Goal: Task Accomplishment & Management: Manage account settings

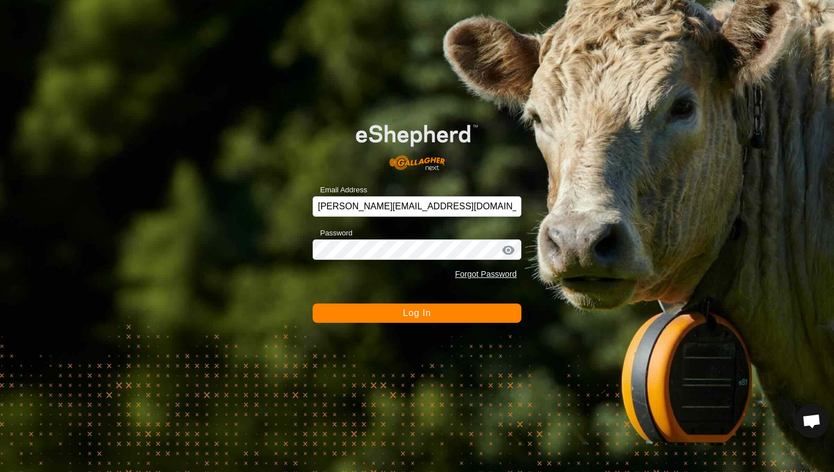
click at [443, 319] on button "Log In" at bounding box center [416, 312] width 209 height 19
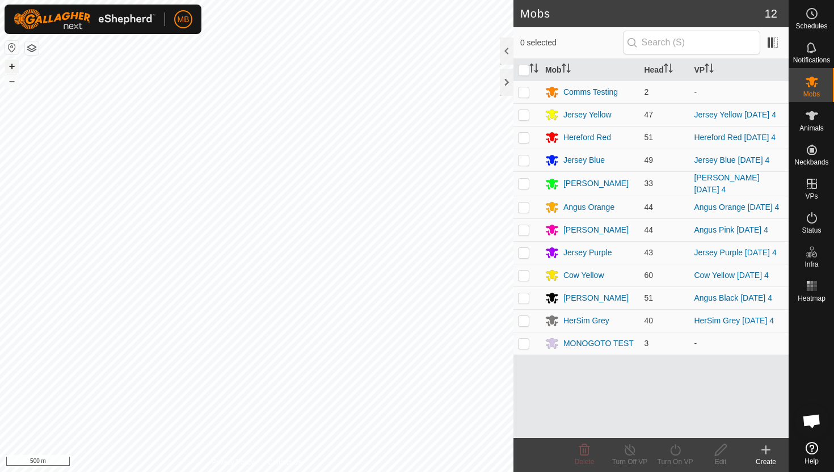
click at [12, 62] on button "+" at bounding box center [12, 67] width 14 height 14
click at [810, 115] on icon at bounding box center [811, 115] width 12 height 9
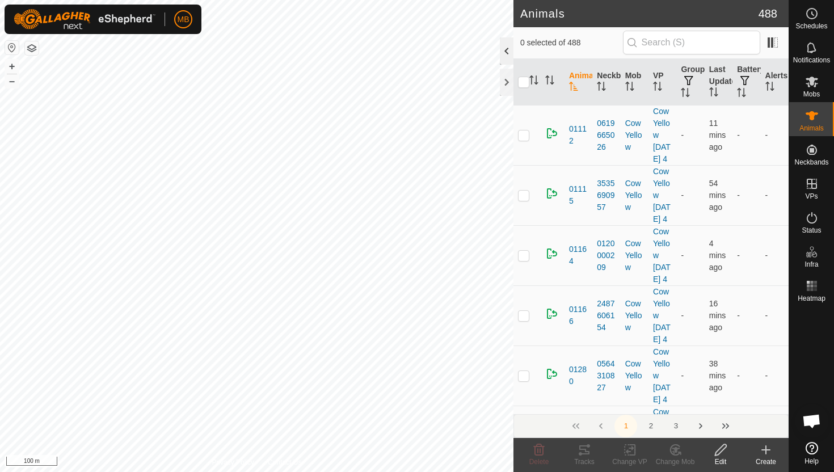
click at [504, 53] on div at bounding box center [507, 50] width 14 height 27
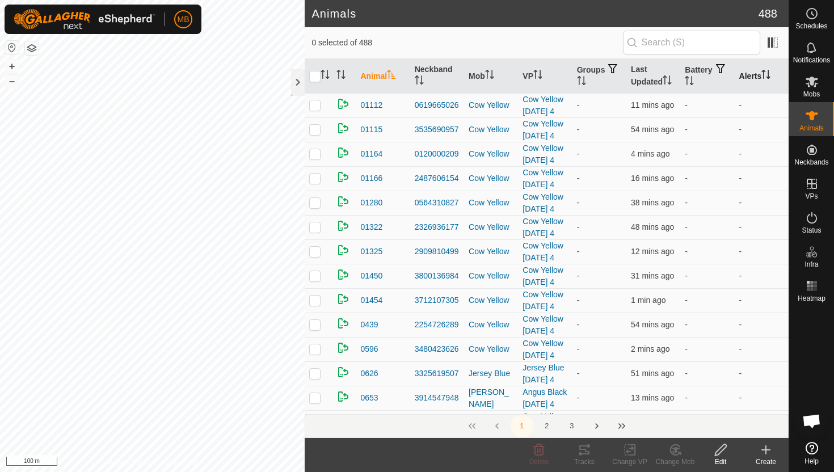
click at [767, 72] on icon "Activate to sort" at bounding box center [765, 74] width 9 height 9
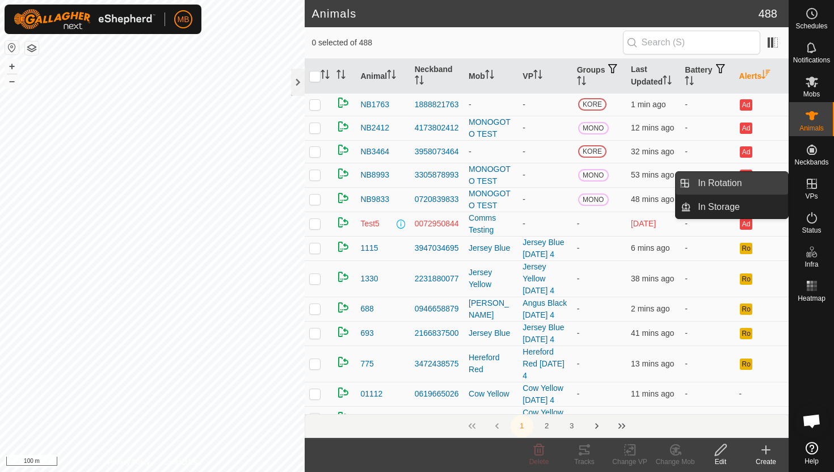
click at [766, 189] on link "In Rotation" at bounding box center [739, 183] width 97 height 23
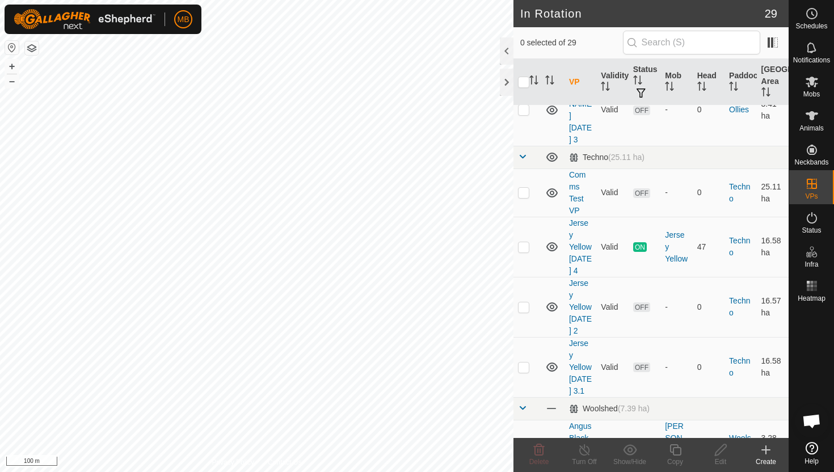
scroll to position [788, 0]
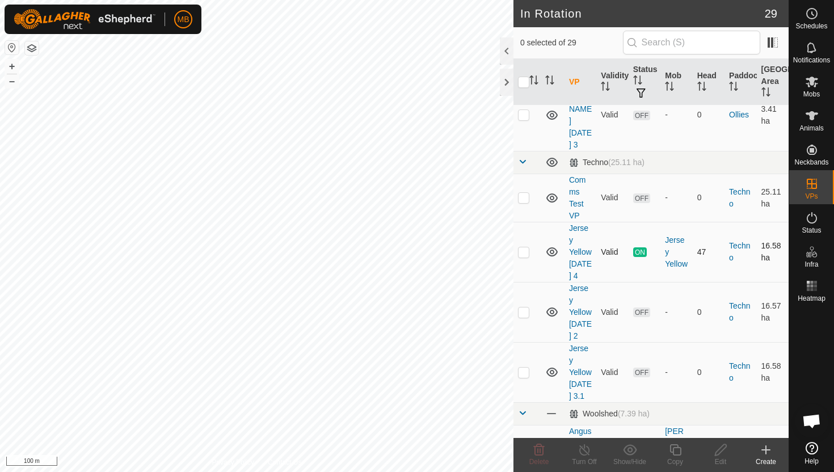
click at [524, 247] on p-checkbox at bounding box center [523, 251] width 11 height 9
checkbox input "true"
click at [677, 447] on icon at bounding box center [674, 449] width 11 height 11
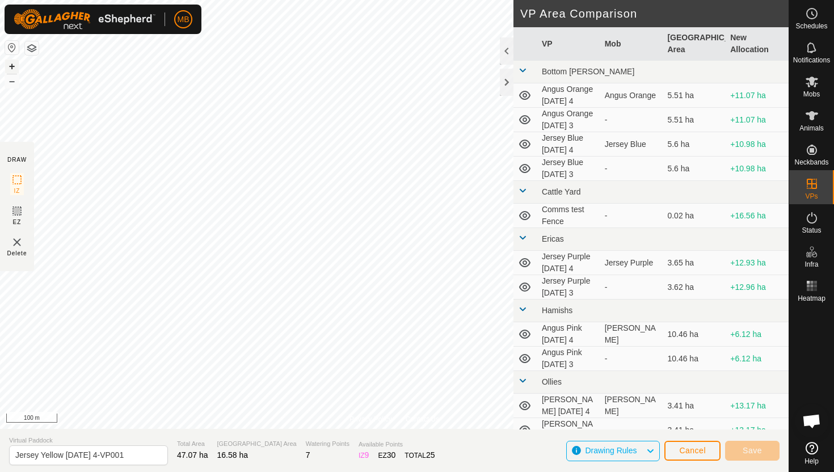
click at [12, 61] on button "+" at bounding box center [12, 67] width 14 height 14
click at [60, 31] on div "MB Schedules Notifications Mobs Animals Neckbands VPs Status Infra Heatmap Help…" at bounding box center [417, 236] width 834 height 472
click at [16, 61] on button "+" at bounding box center [12, 67] width 14 height 14
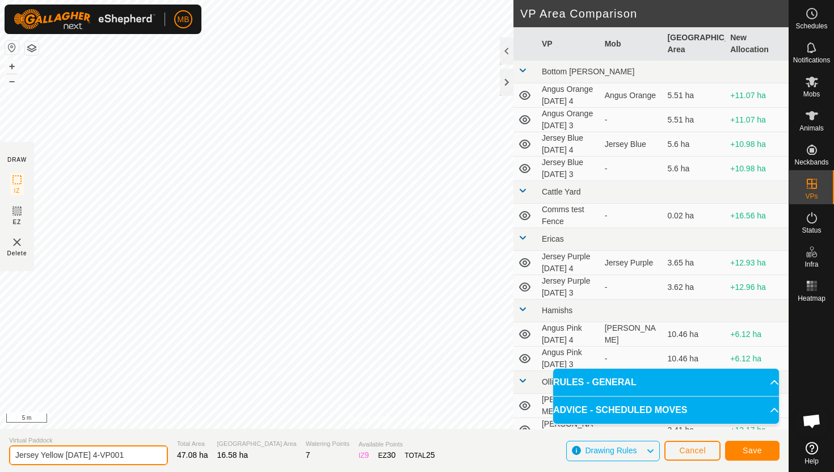
click at [138, 454] on input "Jersey Yellow [DATE] 4-VP001" at bounding box center [88, 455] width 159 height 20
type input "Jersey Yellow [DATE] 4.1"
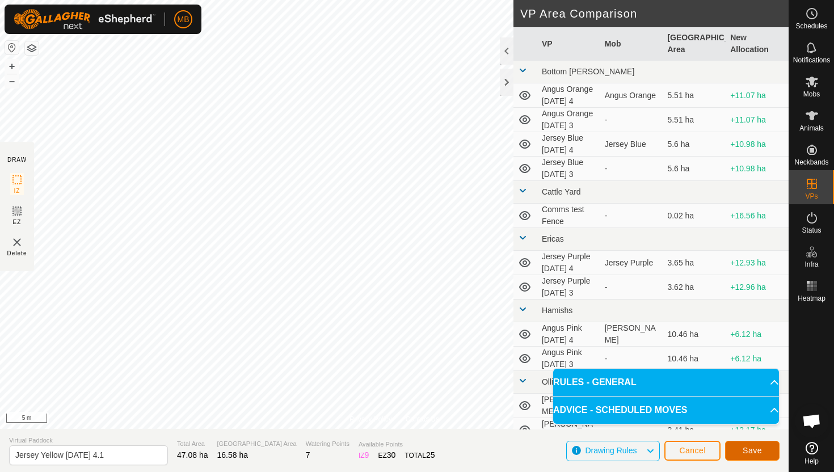
click at [760, 447] on span "Save" at bounding box center [751, 450] width 19 height 9
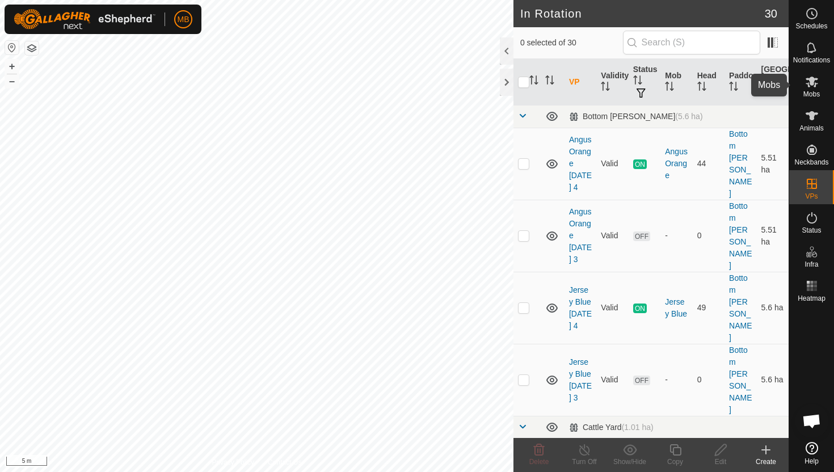
click at [809, 87] on icon at bounding box center [812, 82] width 14 height 14
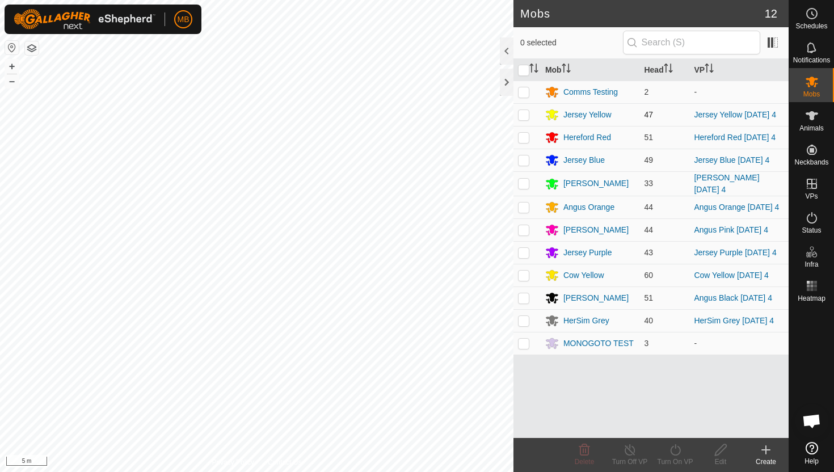
click at [523, 115] on p-checkbox at bounding box center [523, 114] width 11 height 9
checkbox input "true"
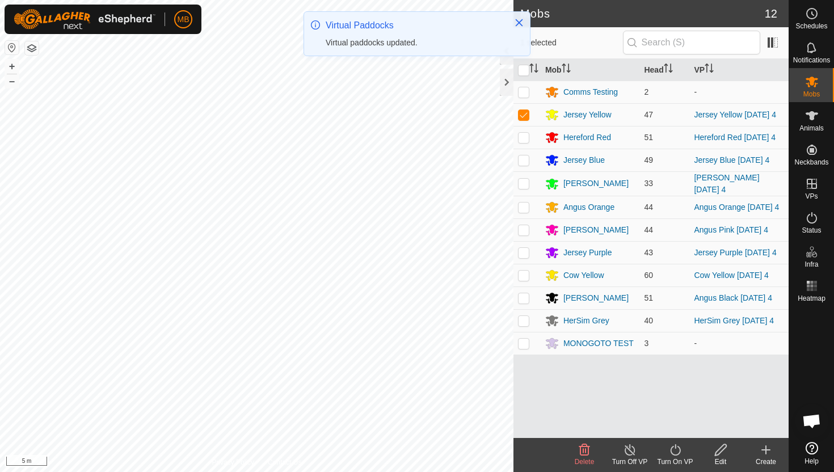
click at [674, 450] on icon at bounding box center [675, 450] width 14 height 14
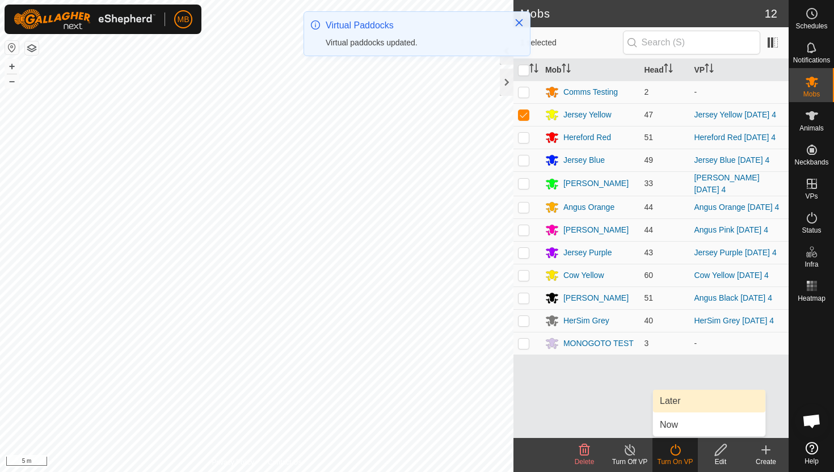
click at [687, 399] on link "Later" at bounding box center [709, 401] width 112 height 23
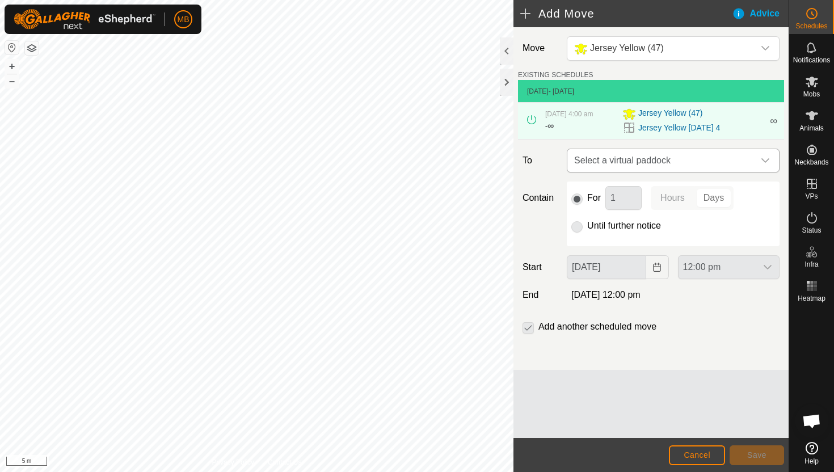
click at [768, 163] on icon "dropdown trigger" at bounding box center [764, 160] width 9 height 9
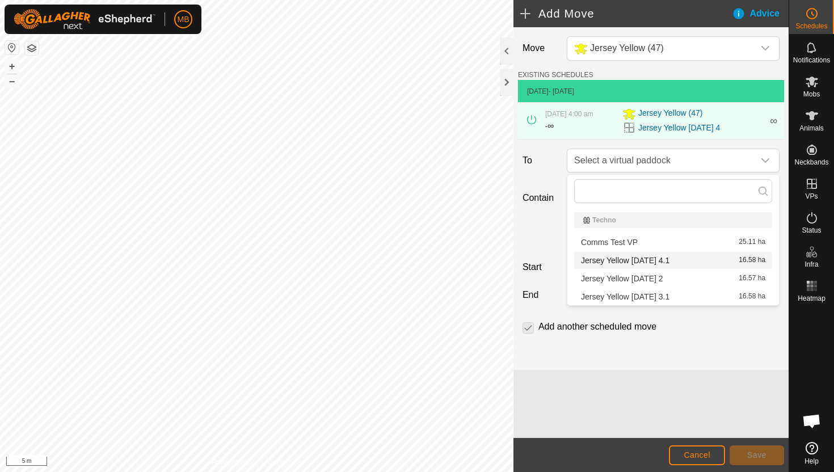
click at [687, 258] on li "Jersey Yellow [DATE] 4.1 16.58 ha" at bounding box center [673, 260] width 198 height 17
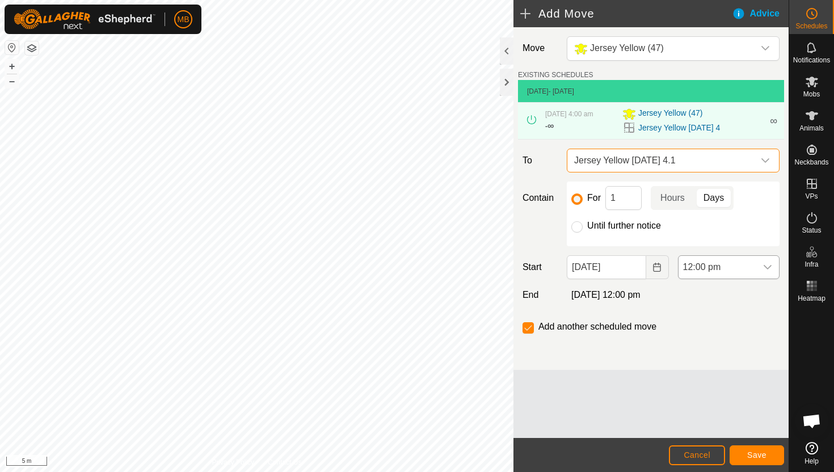
click at [747, 266] on span "12:00 pm" at bounding box center [717, 267] width 78 height 23
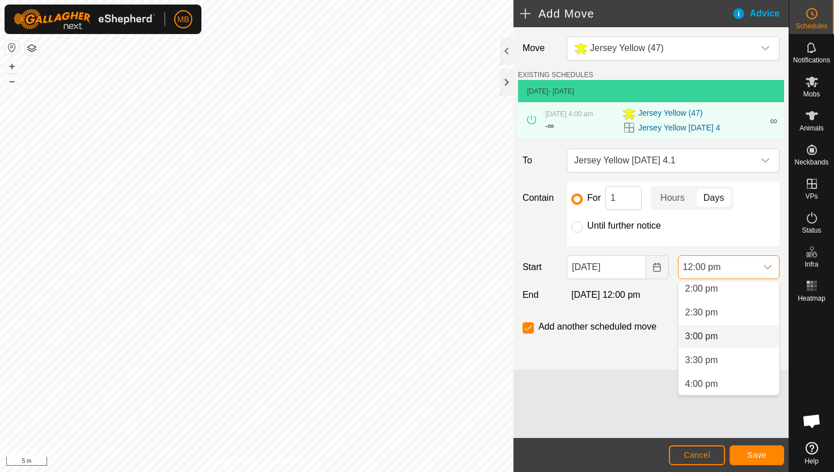
scroll to position [673, 0]
click at [729, 358] on li "3:30 pm" at bounding box center [728, 358] width 100 height 23
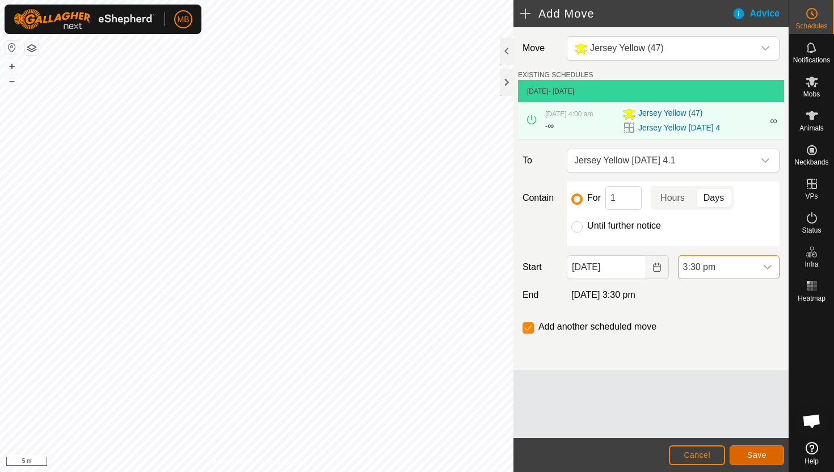
click at [751, 456] on span "Save" at bounding box center [756, 454] width 19 height 9
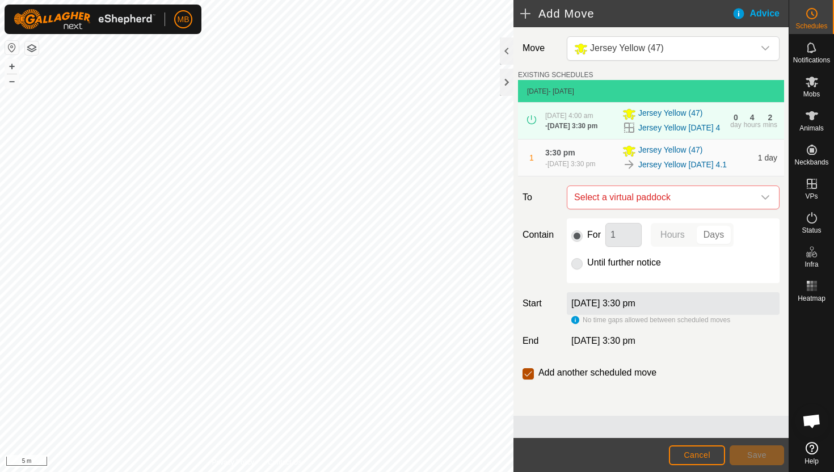
click at [529, 379] on input "checkbox" at bounding box center [527, 373] width 11 height 11
checkbox input "false"
click at [706, 456] on span "Cancel" at bounding box center [696, 454] width 27 height 9
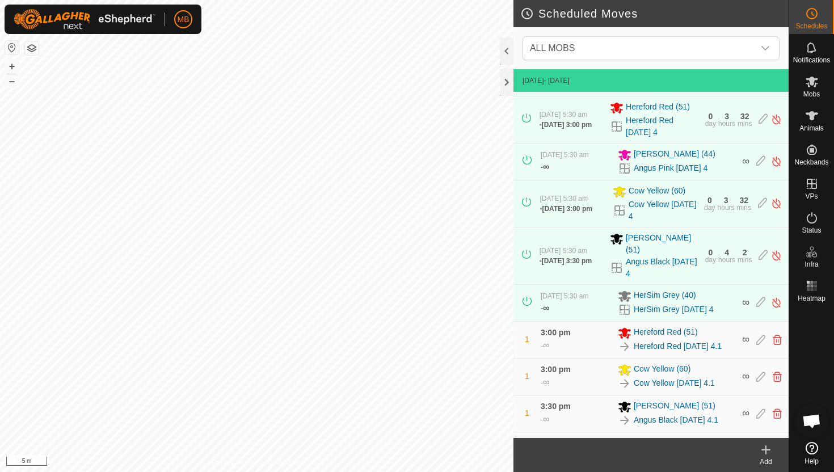
scroll to position [235, 0]
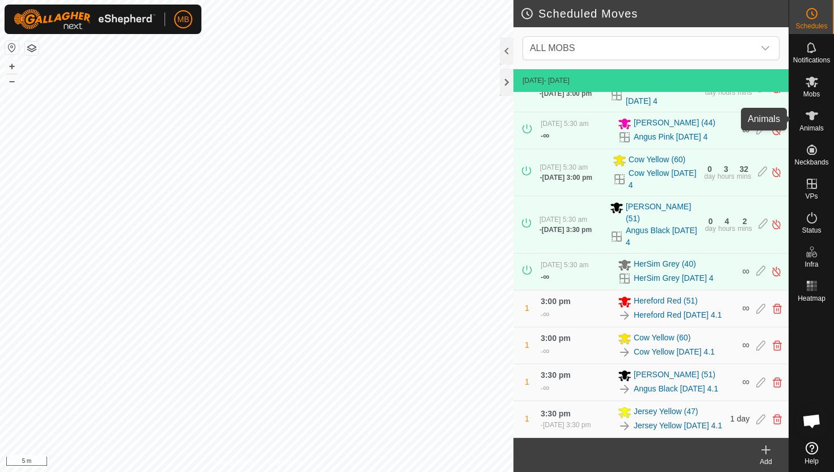
click at [811, 116] on icon at bounding box center [811, 115] width 12 height 9
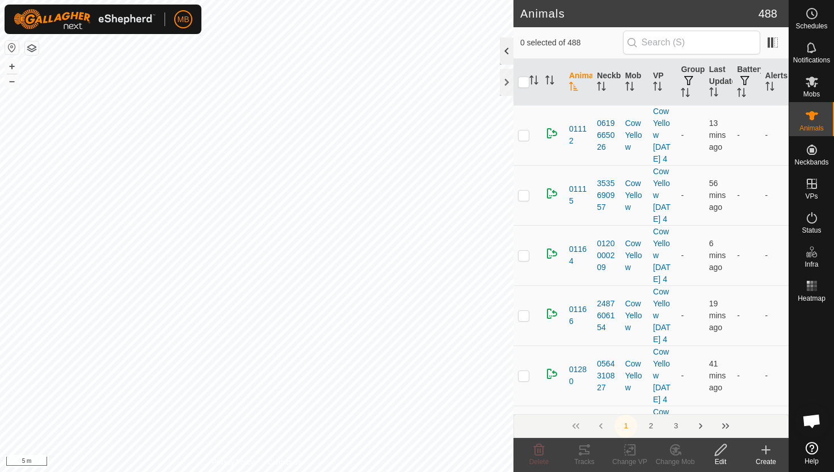
click at [507, 54] on div at bounding box center [507, 50] width 14 height 27
click at [504, 46] on div at bounding box center [507, 50] width 14 height 27
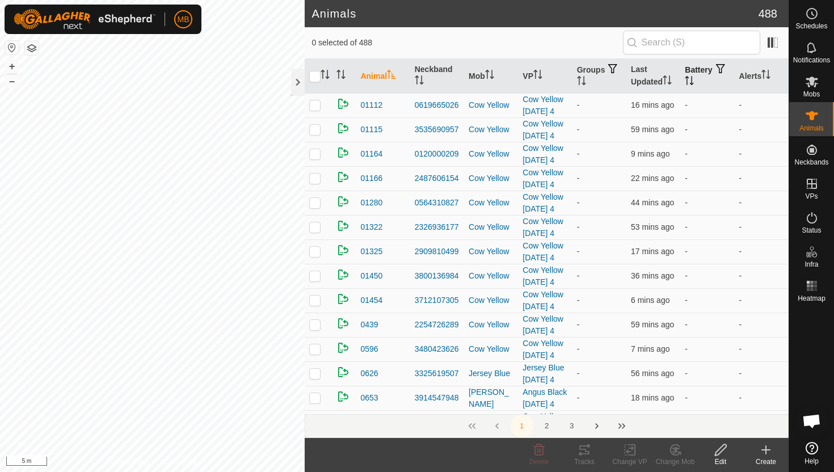
click at [694, 76] on icon "Activate to sort" at bounding box center [688, 80] width 9 height 9
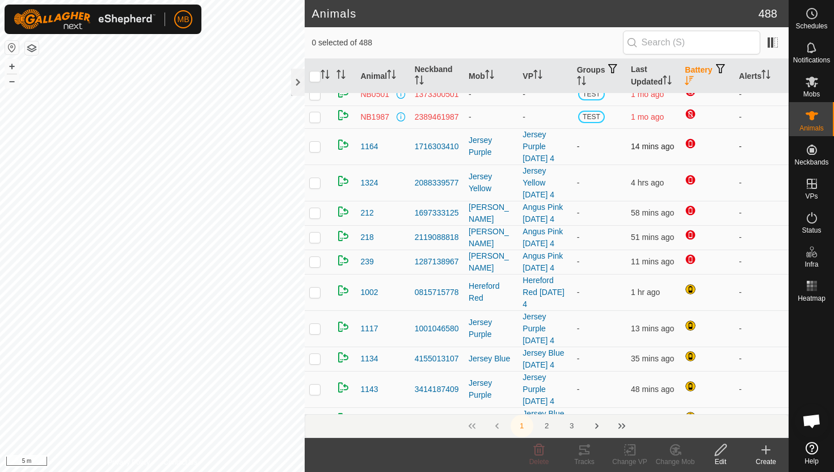
scroll to position [34, 0]
click at [669, 79] on icon "Activate to sort" at bounding box center [666, 79] width 9 height 9
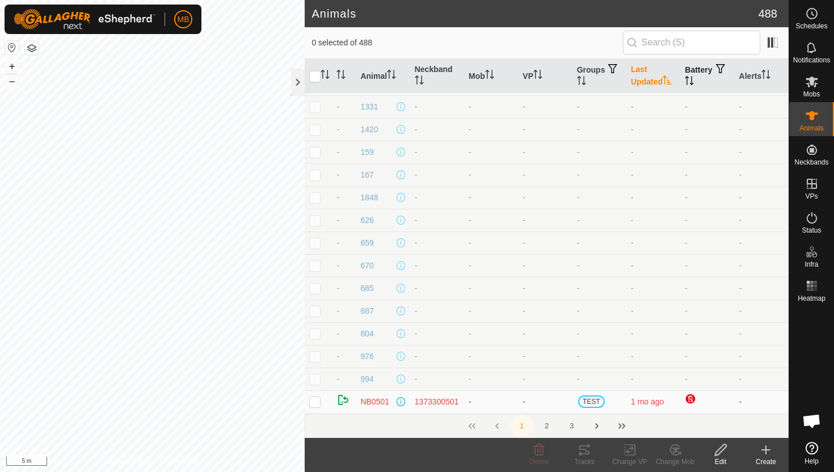
scroll to position [0, 0]
click at [694, 81] on icon "Activate to sort" at bounding box center [688, 80] width 9 height 9
click at [694, 81] on icon "Activate to sort" at bounding box center [689, 80] width 9 height 9
